Goal: Information Seeking & Learning: Learn about a topic

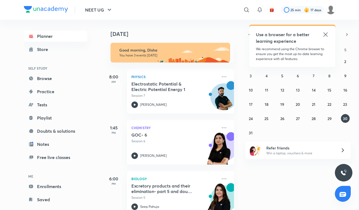
click at [324, 33] on icon at bounding box center [325, 34] width 7 height 7
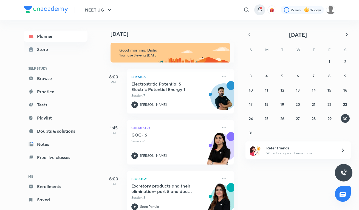
click at [256, 10] on icon at bounding box center [259, 10] width 7 height 7
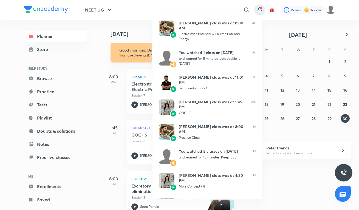
click at [262, 8] on div at bounding box center [179, 105] width 359 height 210
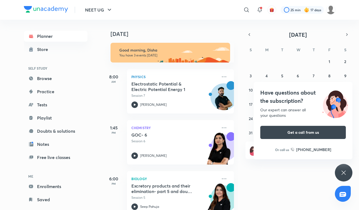
click at [340, 169] on div "Have questions about the subscription? Our expert can answer all your questions…" at bounding box center [344, 173] width 18 height 18
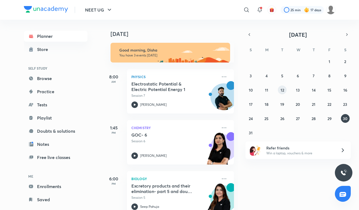
click at [280, 89] on abbr "12" at bounding box center [282, 89] width 4 height 5
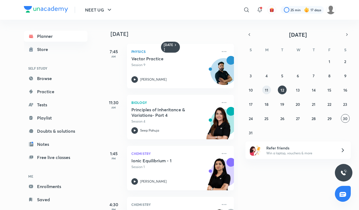
click at [267, 91] on abbr "11" at bounding box center [266, 89] width 3 height 5
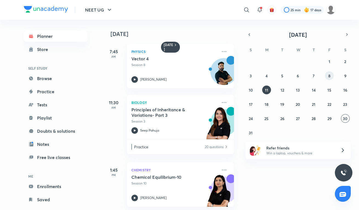
click at [330, 76] on button "8" at bounding box center [329, 75] width 9 height 9
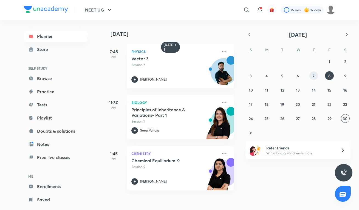
click at [312, 74] on button "7" at bounding box center [313, 75] width 9 height 9
click at [300, 75] on button "6" at bounding box center [297, 75] width 9 height 9
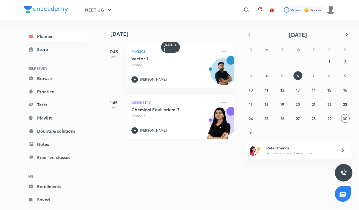
click at [175, 123] on div "Chemical Equilibrium-7 Session 7 [PERSON_NAME]" at bounding box center [174, 120] width 86 height 27
